Goal: Task Accomplishment & Management: Use online tool/utility

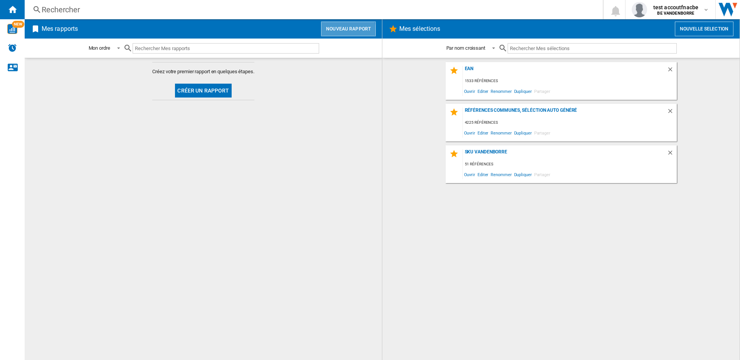
click at [344, 30] on button "Nouveau rapport" at bounding box center [348, 29] width 55 height 15
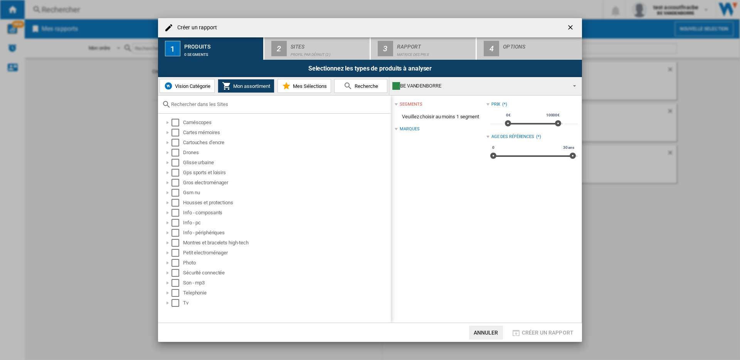
click at [197, 89] on button "Vision Catégorie" at bounding box center [187, 86] width 55 height 14
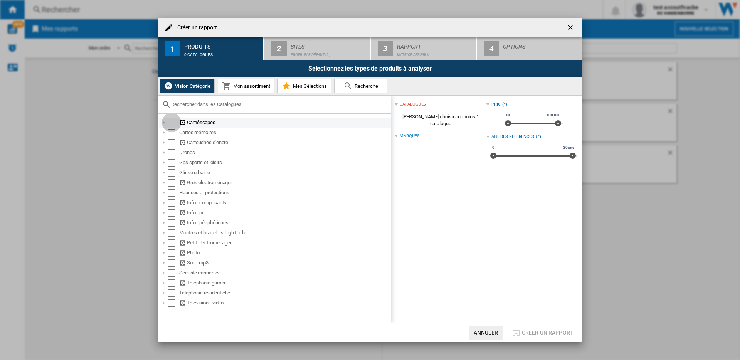
click at [174, 122] on div "Select" at bounding box center [172, 123] width 8 height 8
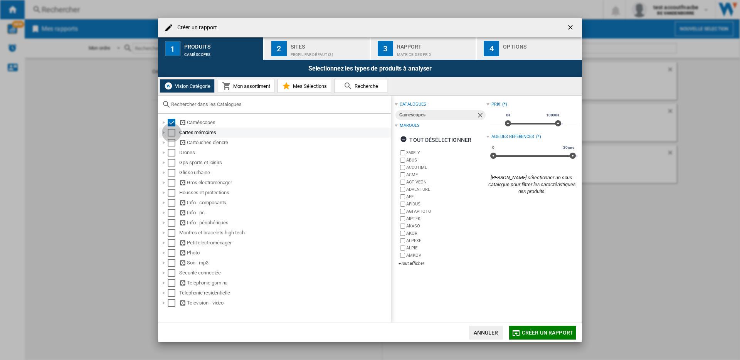
click at [174, 131] on div "Select" at bounding box center [172, 133] width 8 height 8
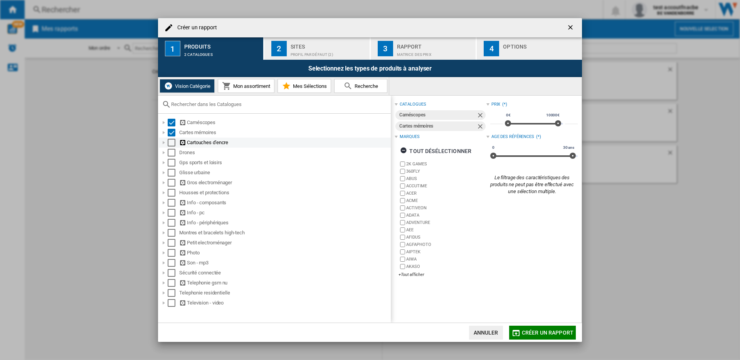
click at [172, 143] on div "Select" at bounding box center [172, 143] width 8 height 8
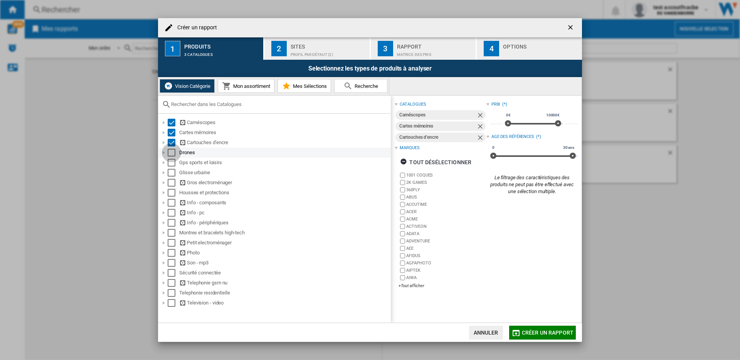
click at [174, 154] on div "Select" at bounding box center [172, 153] width 8 height 8
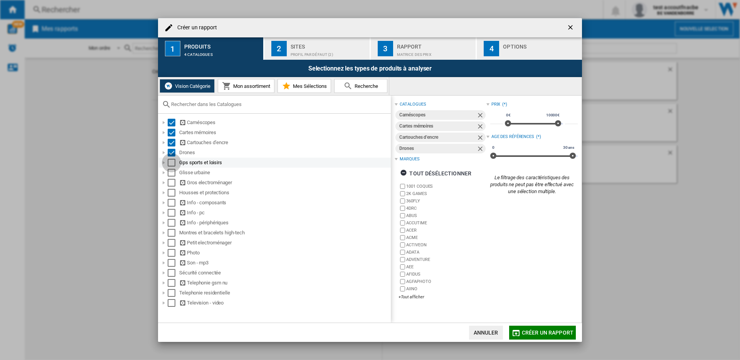
click at [172, 161] on div "Select" at bounding box center [172, 163] width 8 height 8
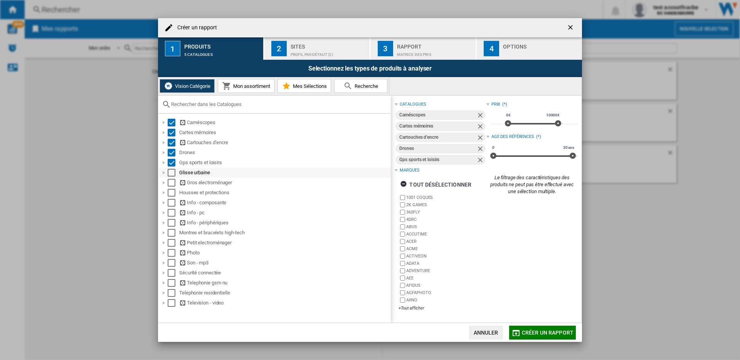
click at [172, 170] on div "Select" at bounding box center [172, 173] width 8 height 8
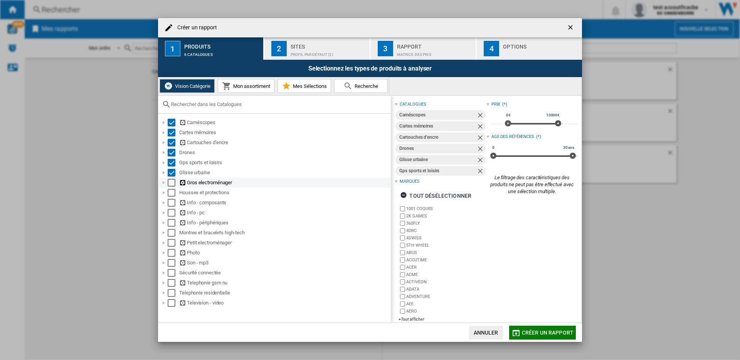
click at [174, 182] on div "Select" at bounding box center [172, 183] width 8 height 8
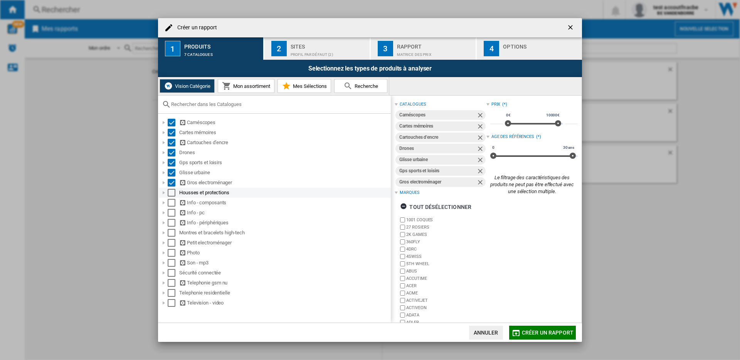
click at [173, 195] on div "Select" at bounding box center [172, 193] width 8 height 8
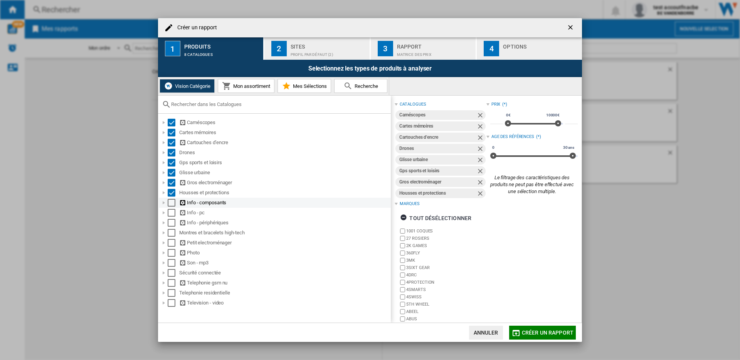
click at [172, 202] on div "Select" at bounding box center [172, 203] width 8 height 8
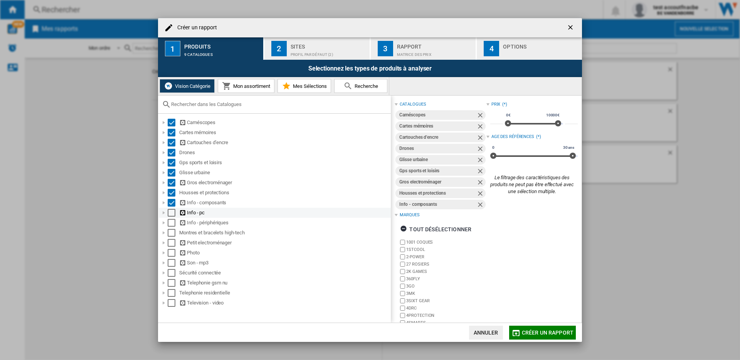
click at [170, 213] on div "Select" at bounding box center [172, 213] width 8 height 8
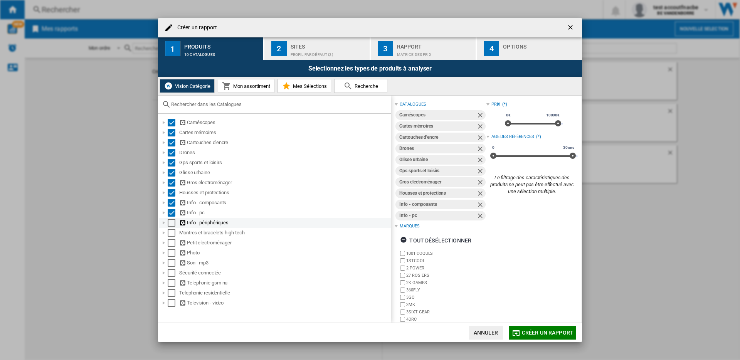
click at [170, 226] on div "Select" at bounding box center [172, 223] width 8 height 8
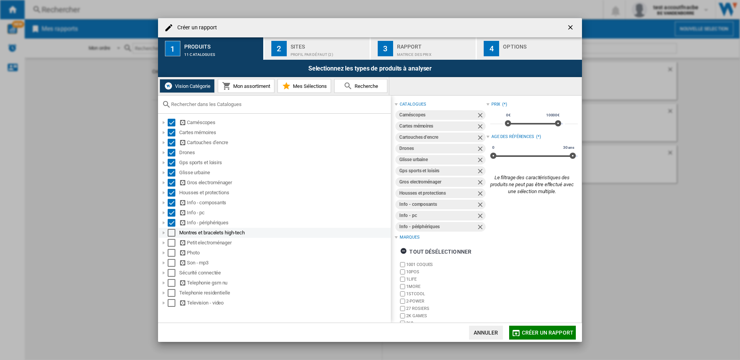
click at [172, 233] on div "Select" at bounding box center [172, 233] width 8 height 8
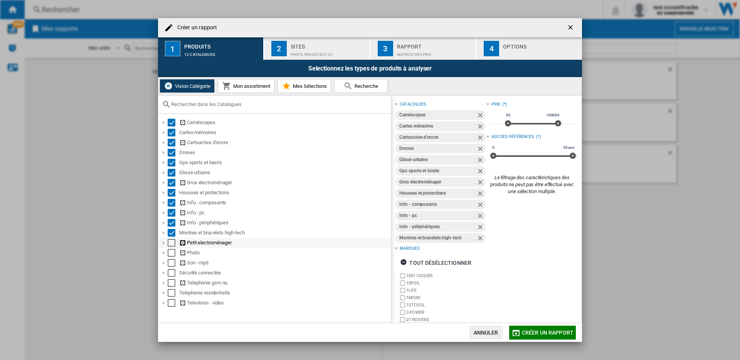
click at [173, 243] on div "Select" at bounding box center [172, 243] width 8 height 8
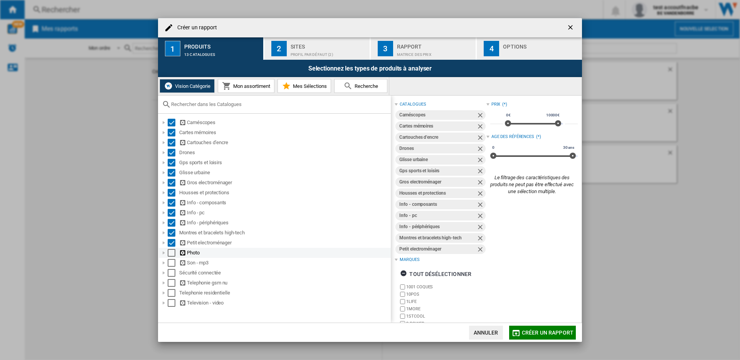
click at [172, 256] on div "Select" at bounding box center [172, 253] width 8 height 8
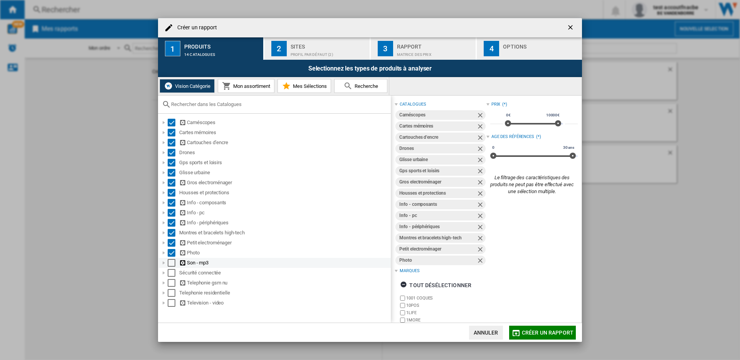
click at [172, 262] on div "Select" at bounding box center [172, 263] width 8 height 8
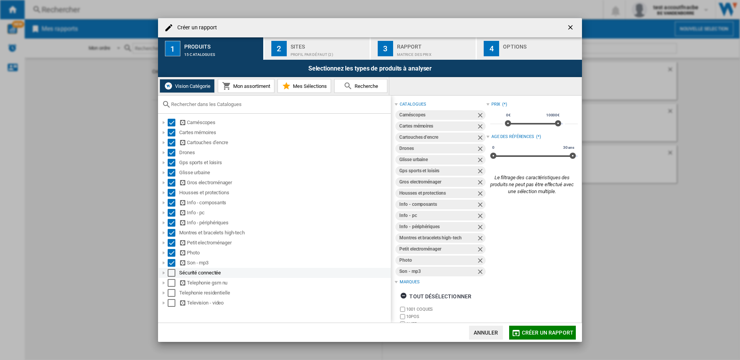
click at [172, 273] on div "Select" at bounding box center [172, 273] width 8 height 8
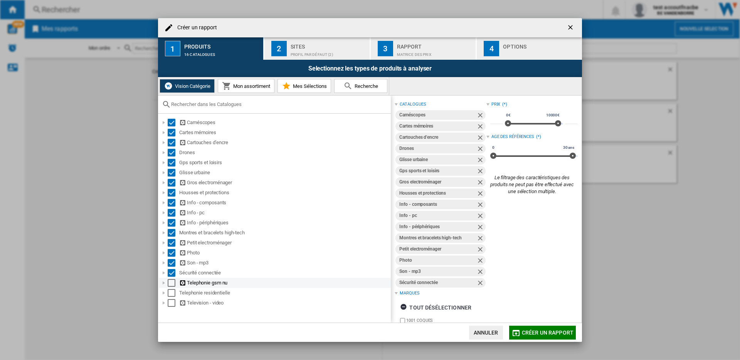
click at [170, 285] on div "Select" at bounding box center [172, 283] width 8 height 8
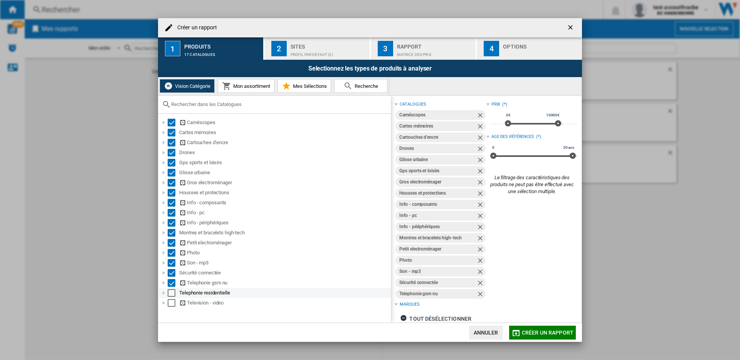
click at [171, 295] on div "Select" at bounding box center [172, 293] width 8 height 8
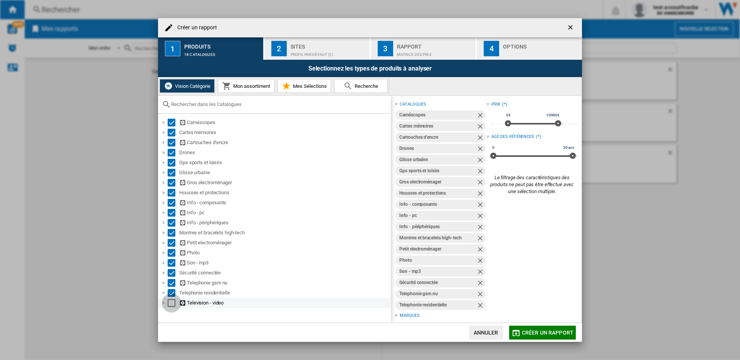
click at [170, 303] on div "Select" at bounding box center [172, 303] width 8 height 8
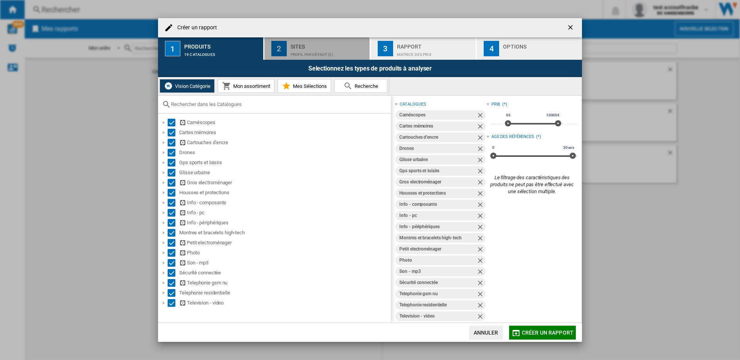
click at [312, 52] on div "Profil par défaut (2)" at bounding box center [329, 53] width 76 height 8
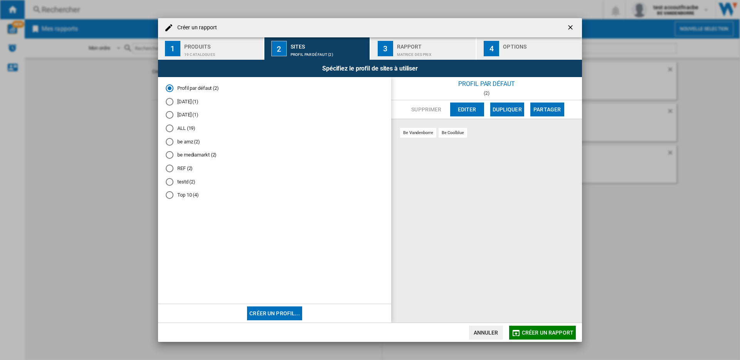
click at [406, 56] on div "Matrice des prix" at bounding box center [435, 53] width 76 height 8
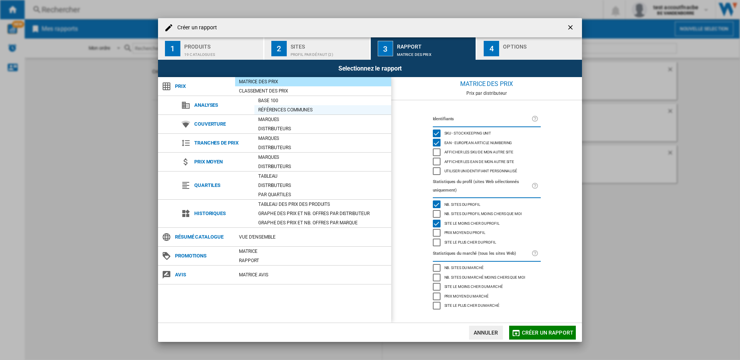
click at [278, 108] on div "Références communes" at bounding box center [323, 110] width 137 height 8
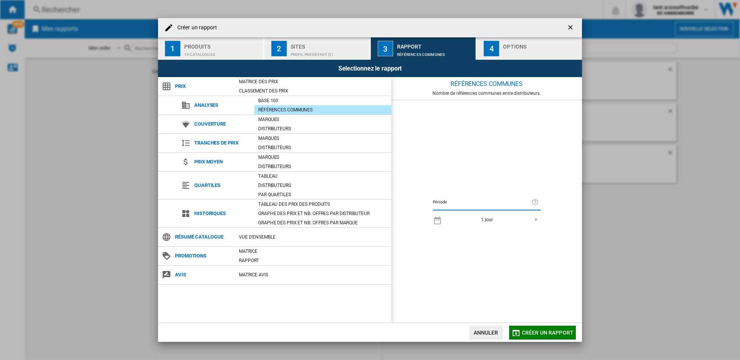
click at [507, 51] on div "button" at bounding box center [541, 53] width 76 height 8
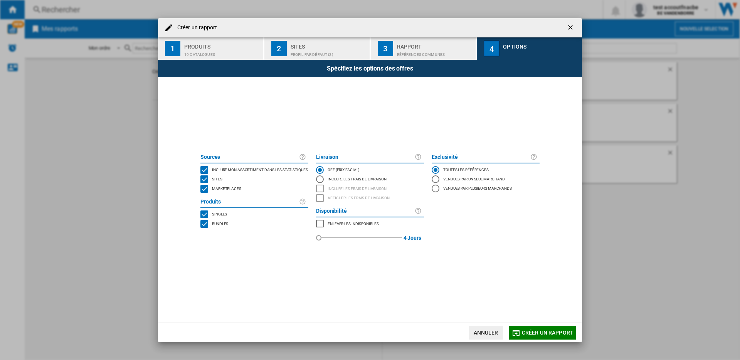
click at [205, 188] on div "MARKETPLACES" at bounding box center [205, 189] width 8 height 8
click at [204, 223] on div "BUNDLES" at bounding box center [205, 224] width 8 height 8
click at [528, 331] on span "Créer un rapport" at bounding box center [548, 333] width 52 height 6
